Goal: Task Accomplishment & Management: Contribute content

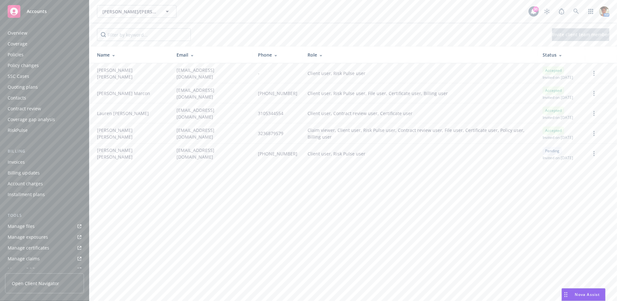
click at [23, 55] on div "Policies" at bounding box center [45, 55] width 74 height 10
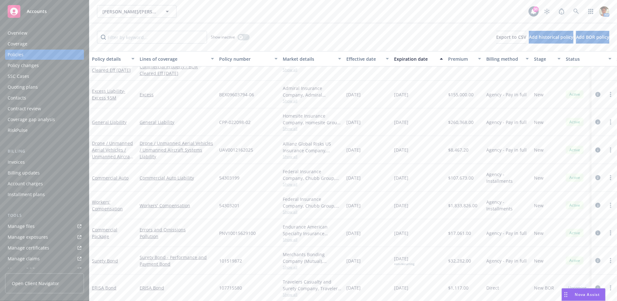
scroll to position [153, 0]
click at [105, 201] on link "Workers' Compensation" at bounding box center [107, 205] width 31 height 13
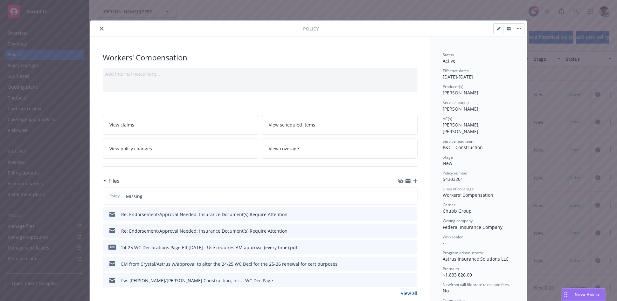
click at [403, 290] on link "View all" at bounding box center [409, 293] width 17 height 7
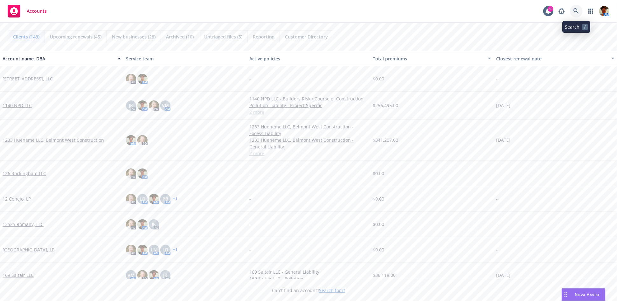
click at [555, 15] on link at bounding box center [576, 11] width 13 height 13
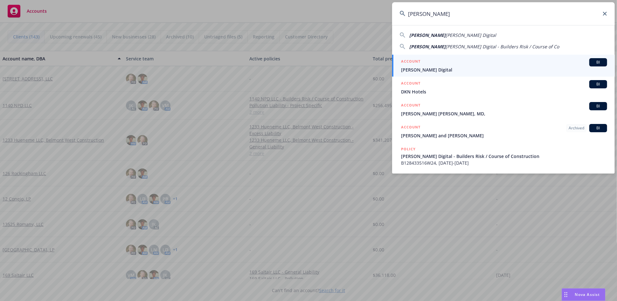
type input "Neil patel"
click at [462, 65] on div "ACCOUNT BI" at bounding box center [504, 62] width 206 height 8
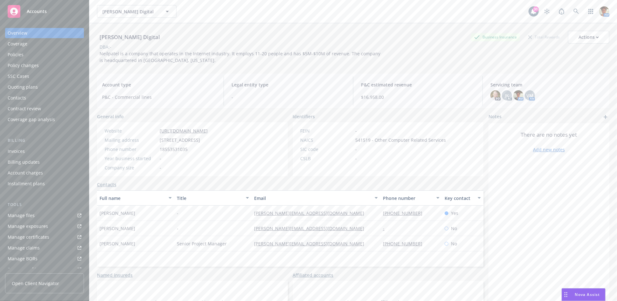
click at [25, 54] on div "Policies" at bounding box center [45, 55] width 74 height 10
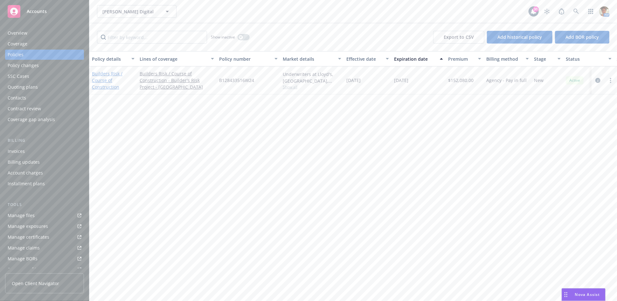
click at [110, 82] on link "Builders Risk / Course of Construction" at bounding box center [107, 80] width 31 height 19
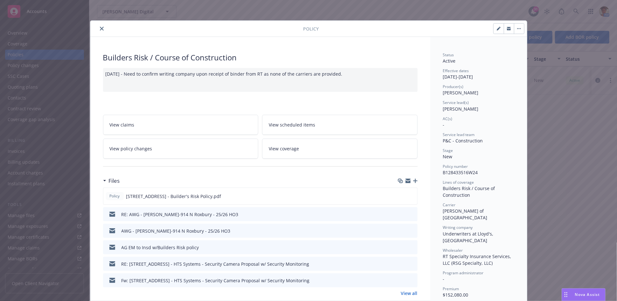
click at [100, 30] on icon "close" at bounding box center [102, 29] width 4 height 4
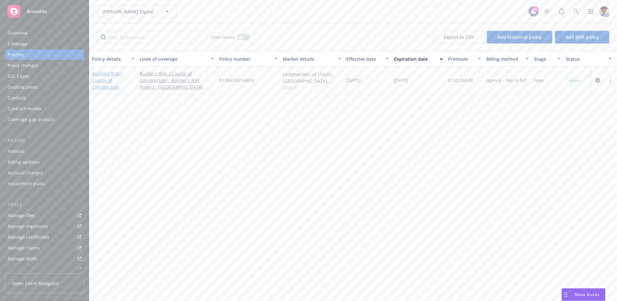
click at [106, 81] on link "Builders Risk / Course of Construction" at bounding box center [107, 80] width 31 height 19
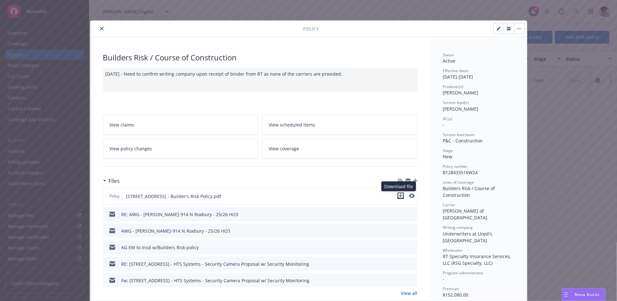
click at [398, 196] on icon "download file" at bounding box center [400, 195] width 5 height 5
click at [99, 31] on button "close" at bounding box center [102, 29] width 8 height 8
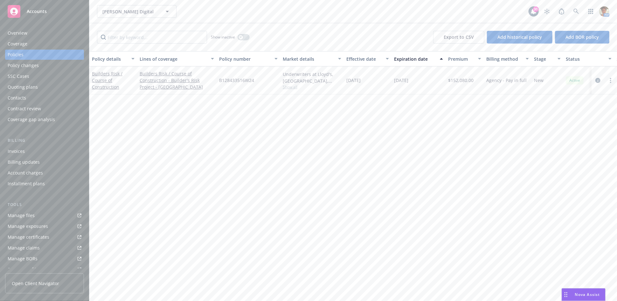
click at [31, 36] on div "Overview" at bounding box center [45, 33] width 74 height 10
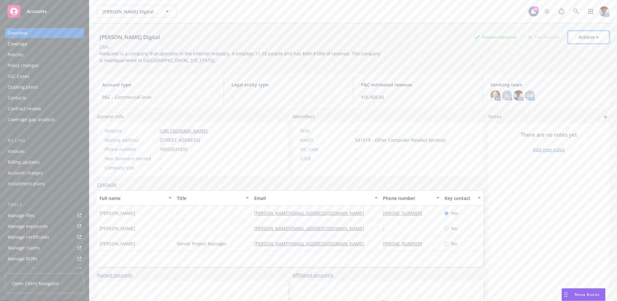
click at [555, 37] on div "Actions" at bounding box center [588, 37] width 20 height 12
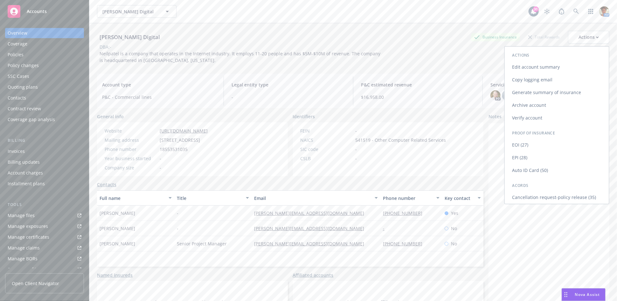
click at [517, 69] on link "Edit account summary" at bounding box center [557, 67] width 104 height 13
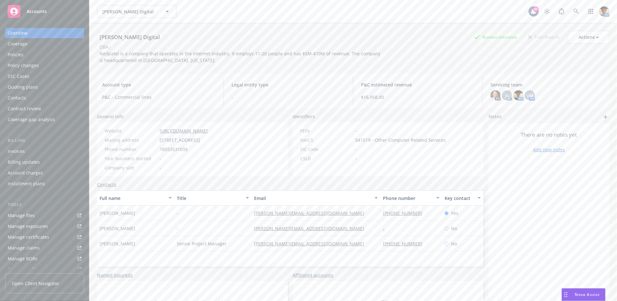
select select "US"
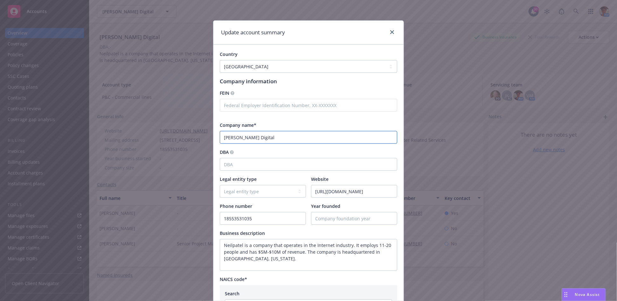
click at [261, 135] on input "Neil Patel Digital" at bounding box center [308, 137] width 177 height 13
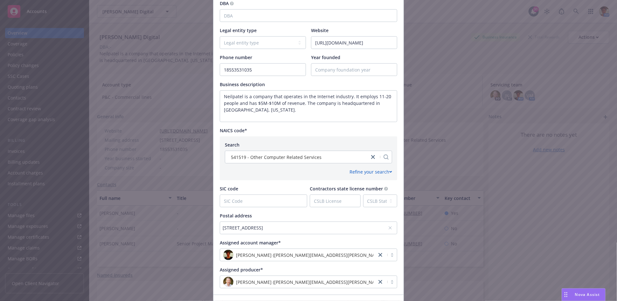
scroll to position [191, 0]
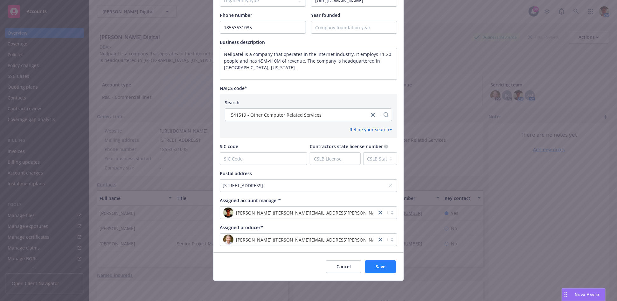
type input "Neil Patel"
click at [375, 266] on span "Save" at bounding box center [380, 267] width 10 height 6
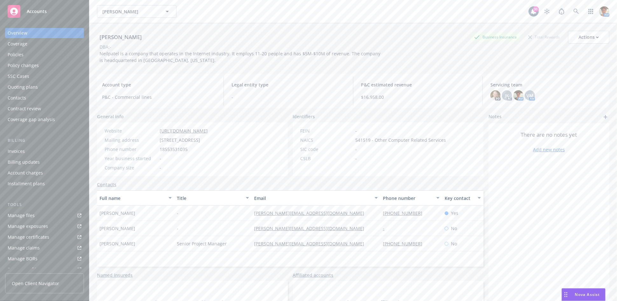
click at [38, 55] on div "Policies" at bounding box center [45, 55] width 74 height 10
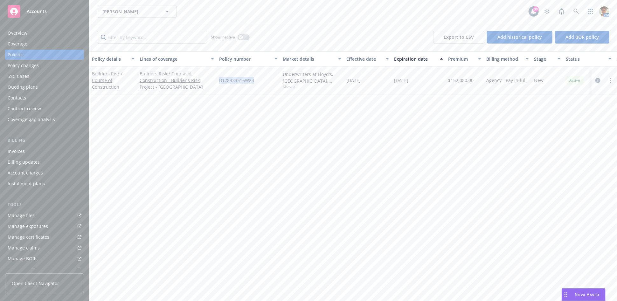
drag, startPoint x: 219, startPoint y: 80, endPoint x: 254, endPoint y: 86, distance: 35.5
click at [254, 86] on div "B128433516W24" at bounding box center [248, 80] width 64 height 28
copy span "B128433516W24"
click at [45, 90] on div "Quoting plans" at bounding box center [45, 87] width 74 height 10
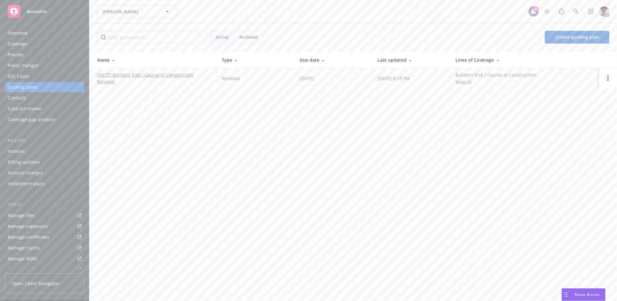
click at [555, 79] on link "Open options" at bounding box center [608, 78] width 8 height 8
drag, startPoint x: 569, startPoint y: 38, endPoint x: 521, endPoint y: 28, distance: 49.6
click at [555, 38] on span "Copy logging email" at bounding box center [575, 35] width 56 height 6
click at [27, 86] on div "Quoting plans" at bounding box center [23, 87] width 30 height 10
click at [149, 76] on link "09/26/25 Builders Risk / Course of Construction Renewal" at bounding box center [154, 78] width 114 height 13
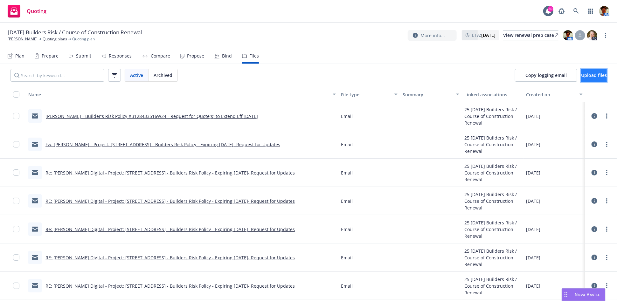
click at [591, 73] on button "Upload files" at bounding box center [594, 75] width 26 height 13
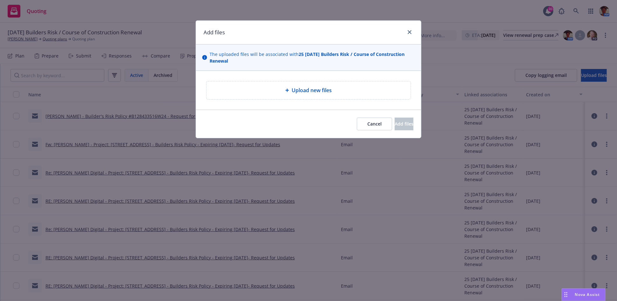
click at [317, 85] on div "Upload new files" at bounding box center [308, 90] width 204 height 18
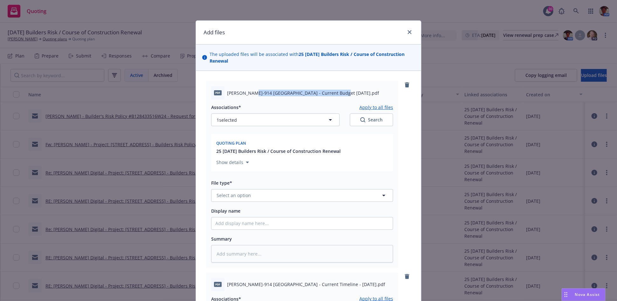
drag, startPoint x: 245, startPoint y: 91, endPoint x: 331, endPoint y: 92, distance: 85.2
click at [331, 92] on span "Neil Patel-914 Roxbury - Current Budget 07-15-2025.pdf" at bounding box center [303, 93] width 152 height 7
copy span "914 Roxbury - Current Budget 07-15-2025"
click at [240, 222] on input "Display name" at bounding box center [301, 223] width 181 height 12
paste input "914 Roxbury - Current Budget 07-15-2025"
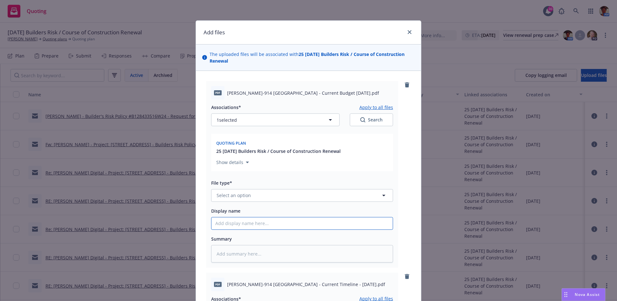
type textarea "x"
type input "914 Roxbury - Current Budget 07-15-2025"
click at [250, 255] on textarea at bounding box center [302, 253] width 182 height 17
paste textarea "914 Roxbury - Current Budget 07-15-2025"
type textarea "x"
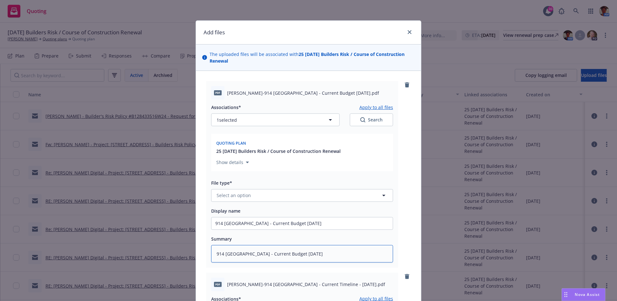
type textarea "914 Roxbury - Current Budget 07-15-2025"
click at [260, 193] on button "Select an option" at bounding box center [302, 195] width 182 height 13
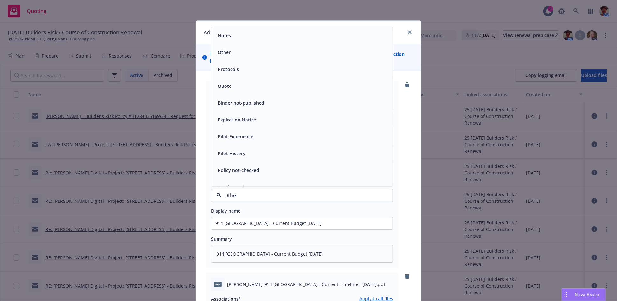
type input "Other"
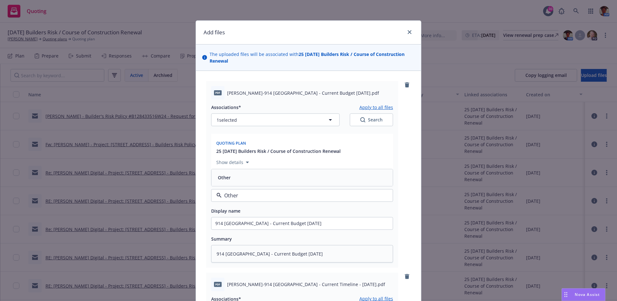
click at [251, 182] on div "Other" at bounding box center [302, 177] width 174 height 9
type textarea "x"
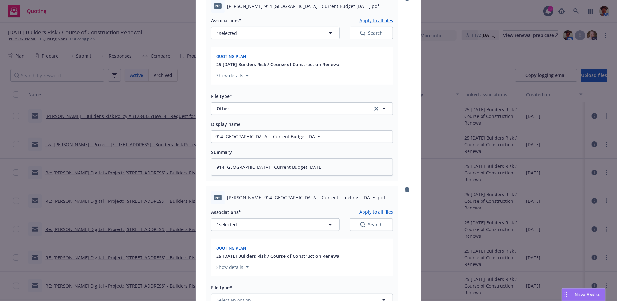
scroll to position [141, 0]
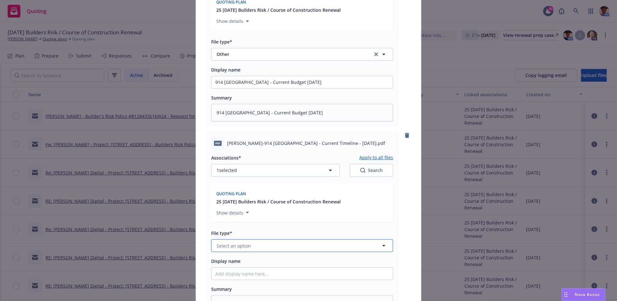
click at [239, 249] on span "Select an option" at bounding box center [233, 246] width 34 height 7
type input "other"
click at [232, 228] on div "Other" at bounding box center [302, 227] width 174 height 9
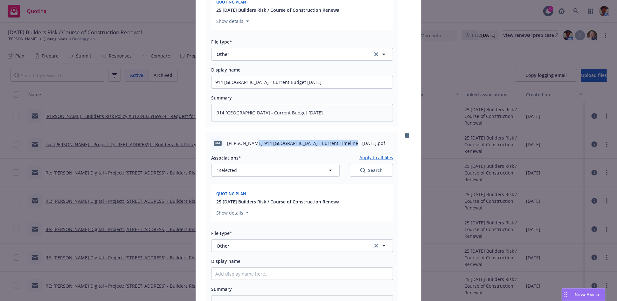
drag, startPoint x: 246, startPoint y: 143, endPoint x: 335, endPoint y: 148, distance: 89.8
click at [336, 148] on div "pdf Neil Patel-914 Roxbury - Current Timeline - 08-20-2025.pdf" at bounding box center [302, 143] width 182 height 13
copy span "914 Roxbury - Current Timeline - 08-20-2025"
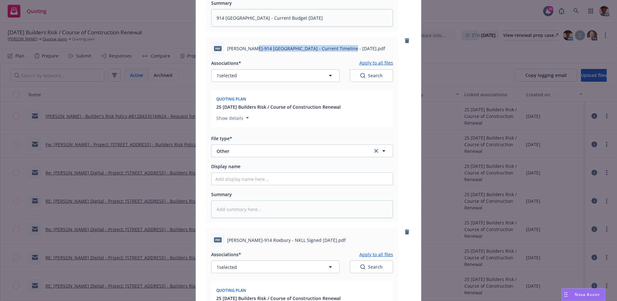
scroll to position [247, 0]
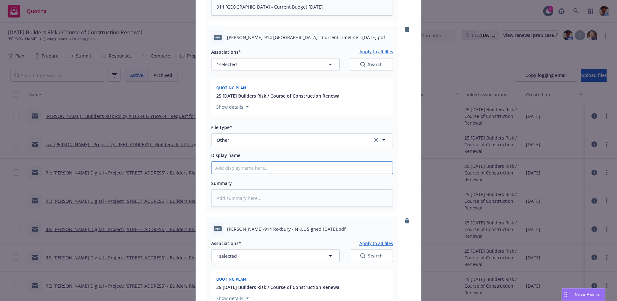
paste input "914 Roxbury - Current Timeline - 08-20-2025"
type textarea "x"
type input "914 Roxbury - Current Timeline - 08-20-2025"
paste textarea "914 Roxbury - Current Timeline - 08-20-2025"
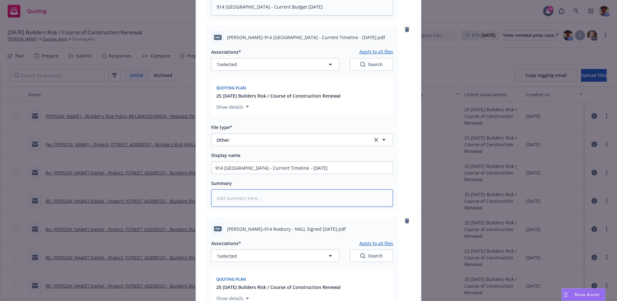
click at [258, 201] on textarea at bounding box center [302, 197] width 182 height 17
type textarea "x"
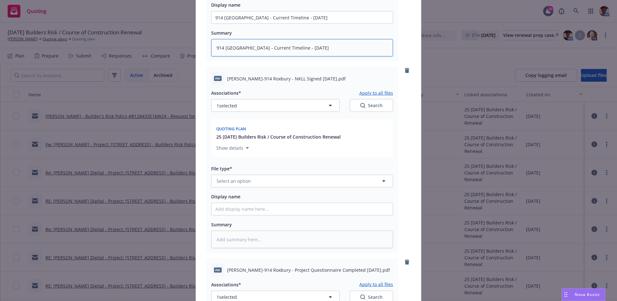
scroll to position [424, 0]
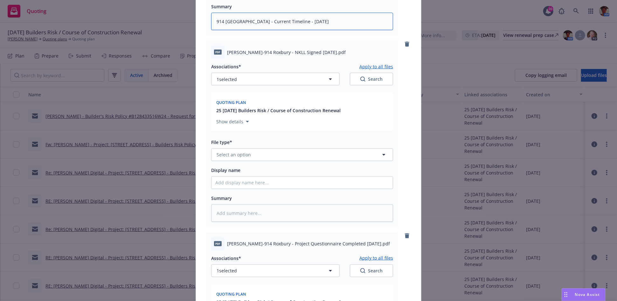
type textarea "914 Roxbury - Current Timeline - 08-20-2025"
click at [255, 154] on button "Select an option" at bounding box center [302, 154] width 182 height 13
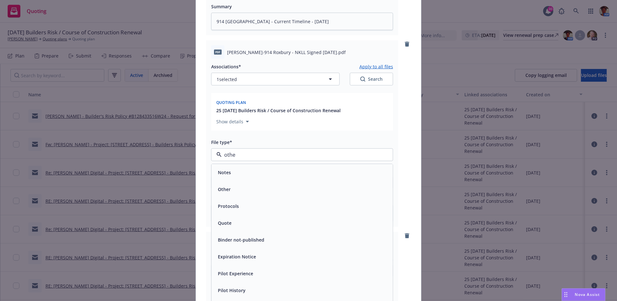
type input "other"
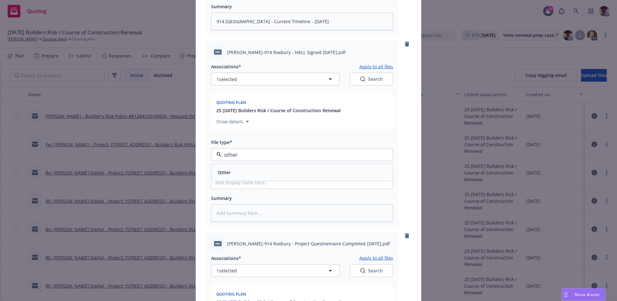
click at [252, 175] on div "Other" at bounding box center [302, 172] width 174 height 9
type textarea "x"
click at [227, 155] on span "Other" at bounding box center [289, 154] width 147 height 7
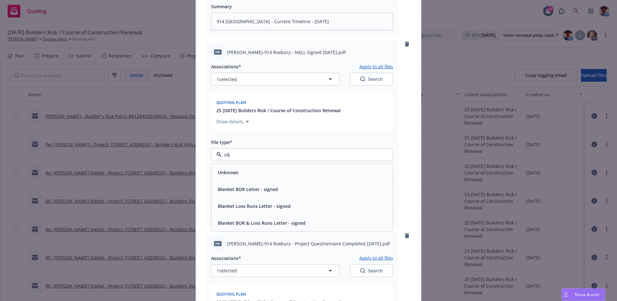
type input "nkl"
type textarea "x"
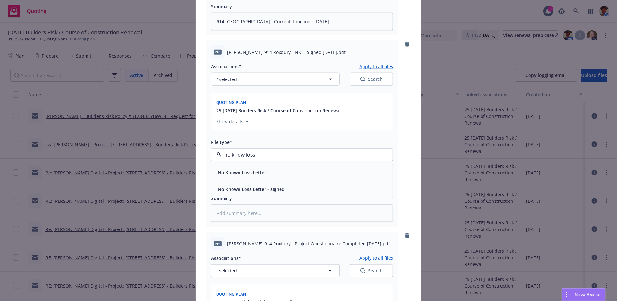
type input "no know loss"
click at [230, 197] on div "No Known Loss Letter - signed" at bounding box center [301, 189] width 181 height 17
drag, startPoint x: 246, startPoint y: 52, endPoint x: 324, endPoint y: 55, distance: 78.3
click at [325, 55] on span "Neil Patel-914 Roxbury - NKLL Signed 08-20-2025.pdf" at bounding box center [286, 52] width 119 height 7
copy span "914 Roxbury - NKLL Signed 08-20-2025"
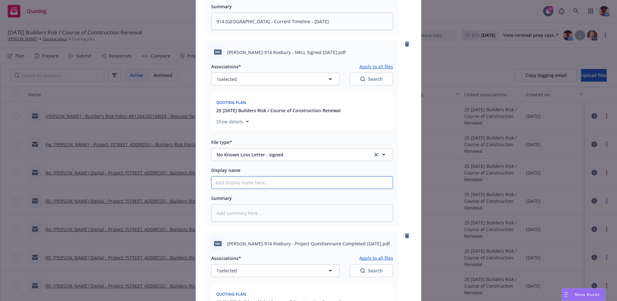
paste input "914 Roxbury - NKLL Signed 08-20-2025"
type textarea "x"
type input "914 Roxbury - NKLL Signed 08-20-2025"
drag, startPoint x: 263, startPoint y: 220, endPoint x: 260, endPoint y: 213, distance: 7.3
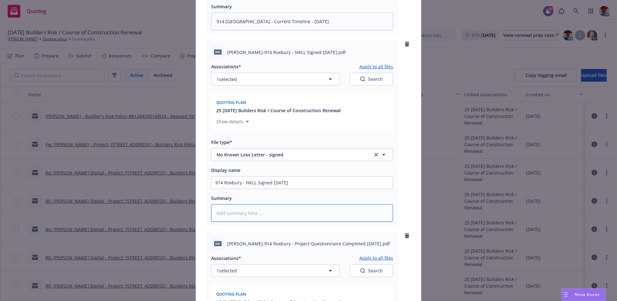
click at [260, 213] on textarea at bounding box center [302, 212] width 182 height 17
paste textarea "914 Roxbury - NKLL Signed 08-20-2025"
type textarea "x"
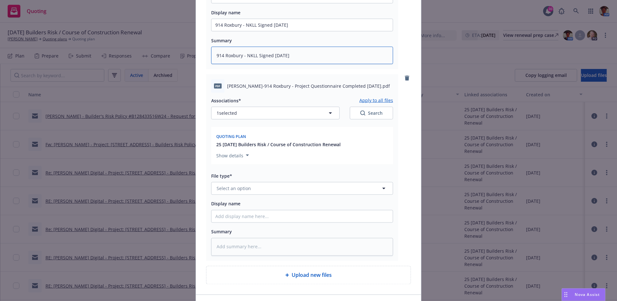
scroll to position [623, 0]
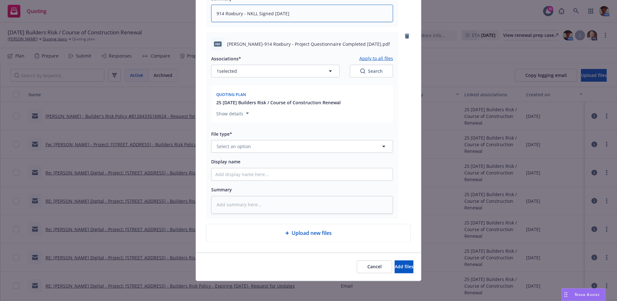
type textarea "914 Roxbury - NKLL Signed 08-20-2025"
click at [236, 147] on span "Select an option" at bounding box center [233, 146] width 34 height 7
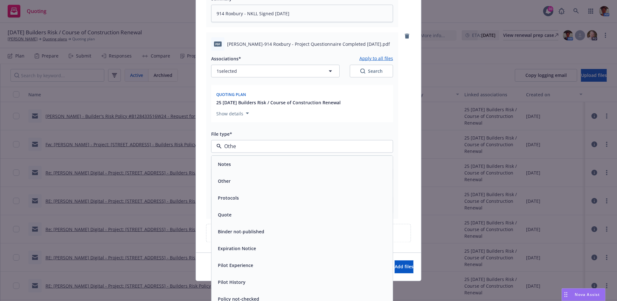
type input "Other"
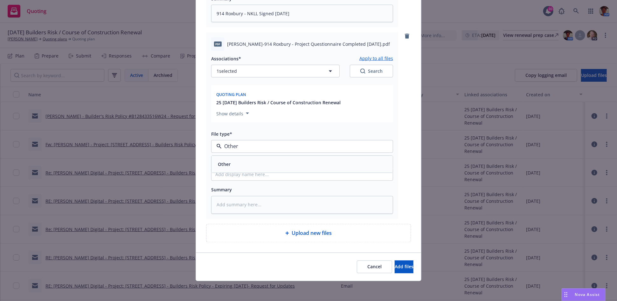
click at [240, 161] on div "Other" at bounding box center [302, 164] width 174 height 9
drag, startPoint x: 245, startPoint y: 43, endPoint x: 368, endPoint y: 49, distance: 122.2
click at [368, 48] on div "pdf Neil Patel-914 Roxbury - Project Questionnaire Completed 08-20-2025.pdf" at bounding box center [302, 44] width 182 height 13
copy span "914 Roxbury - Project Questionnaire Completed 08-20-2025"
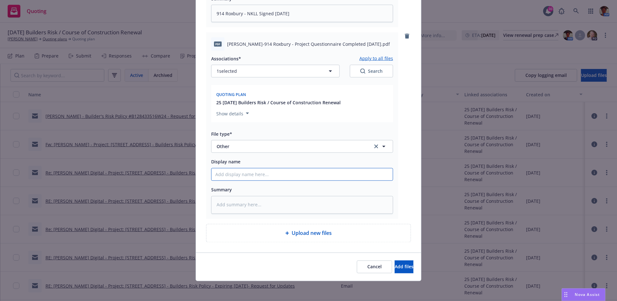
paste input "914 Roxbury - Project Questionnaire Completed 08-20-2025"
type textarea "x"
type input "914 Roxbury - Project Questionnaire Completed 08-20-2025"
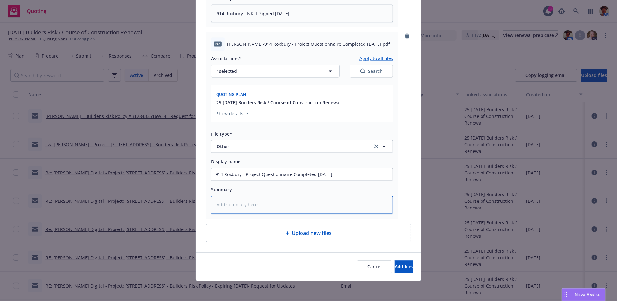
click at [252, 207] on textarea at bounding box center [302, 204] width 182 height 17
paste textarea "914 Roxbury - Project Questionnaire Completed 08-20-2025"
type textarea "x"
type textarea "914 Roxbury - Project Questionnaire Completed 08-20-2025"
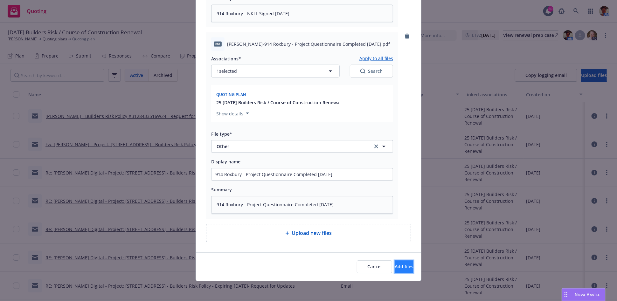
click at [401, 266] on button "Add files" at bounding box center [404, 267] width 19 height 13
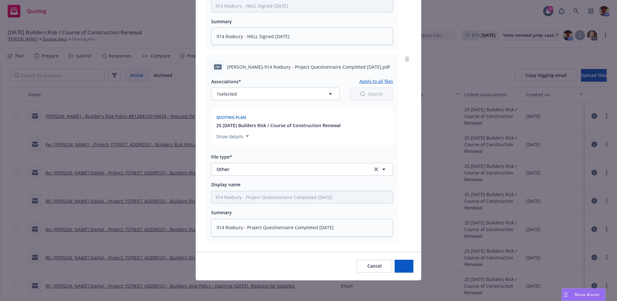
scroll to position [600, 0]
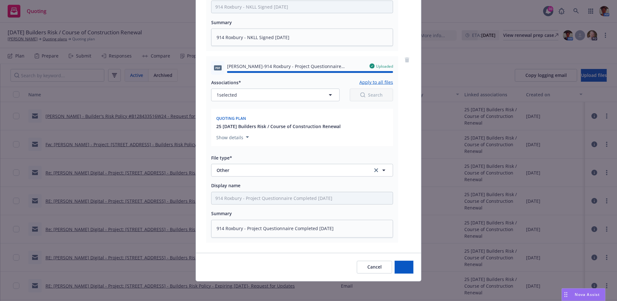
type textarea "x"
